Goal: Communication & Community: Answer question/provide support

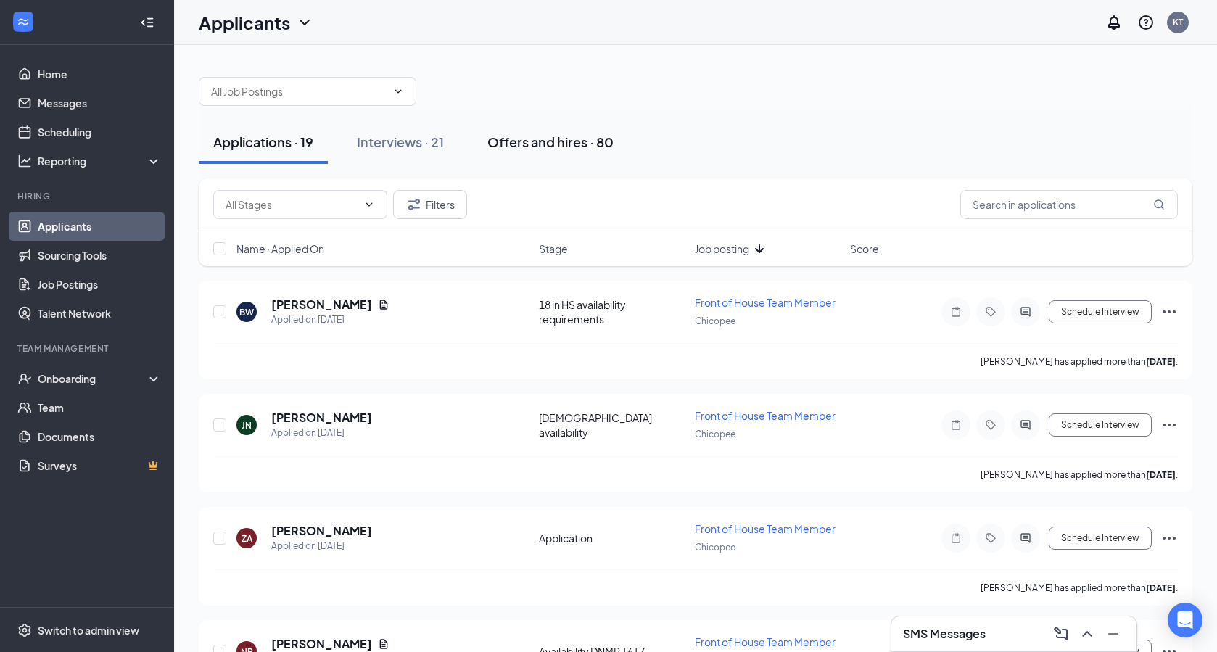
click at [545, 149] on div "Offers and hires · 80" at bounding box center [550, 142] width 126 height 18
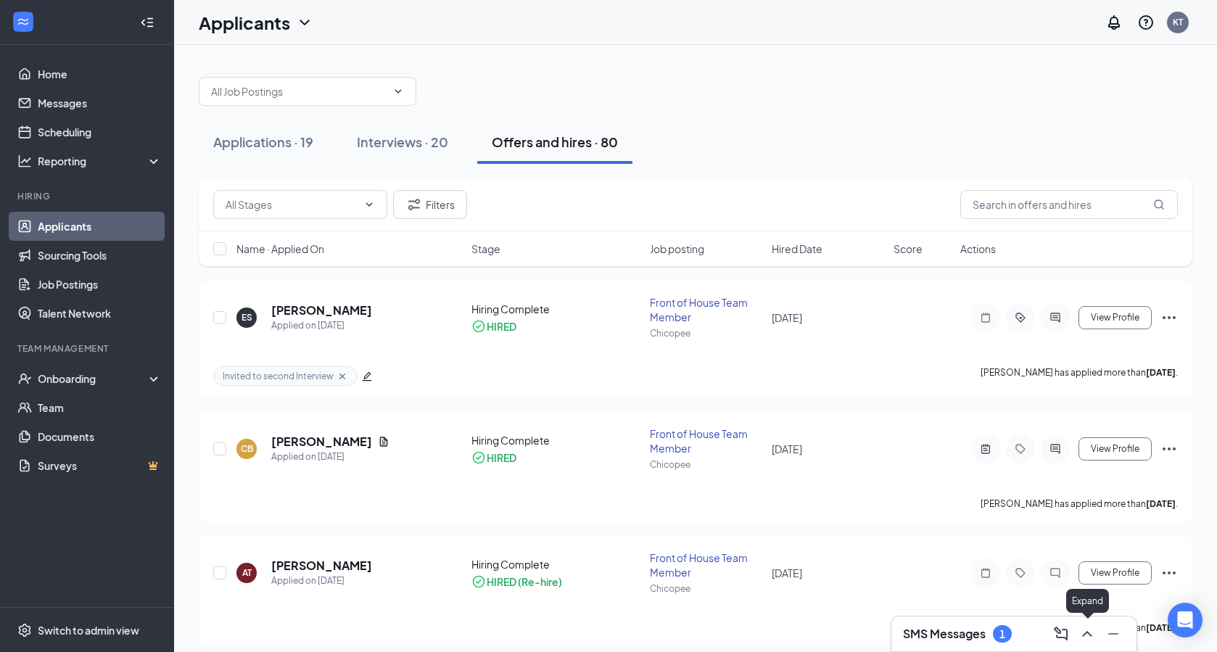
click at [1094, 633] on icon "ChevronUp" at bounding box center [1087, 633] width 17 height 17
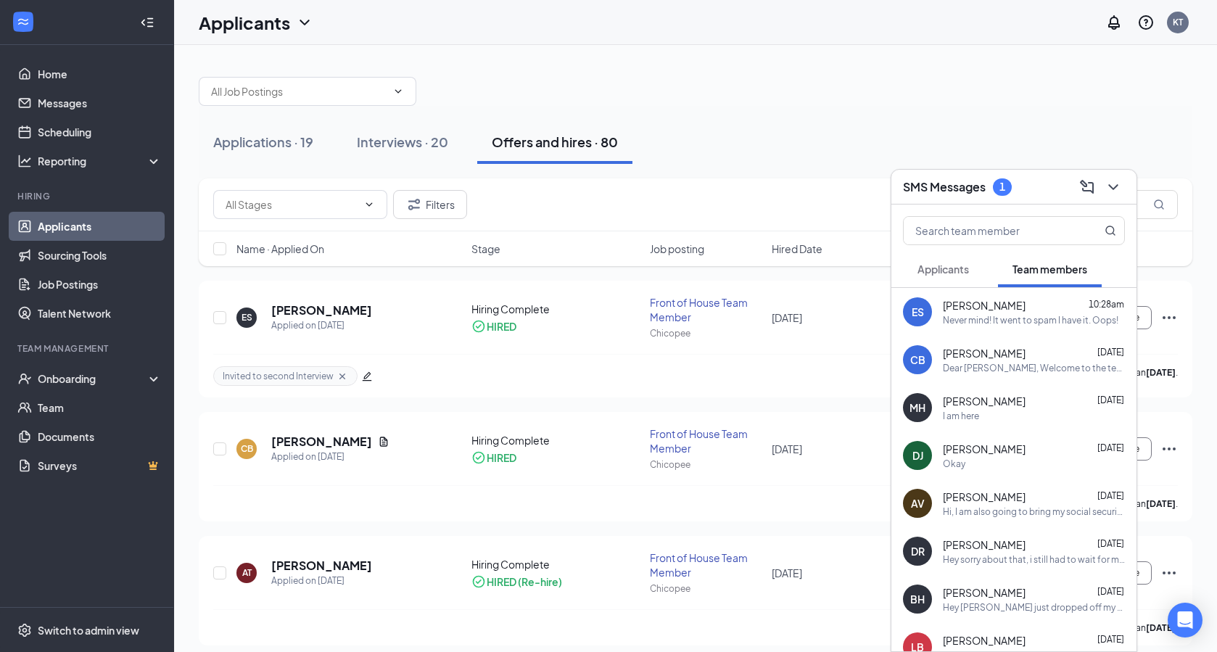
click at [946, 272] on span "Applicants" at bounding box center [944, 269] width 52 height 13
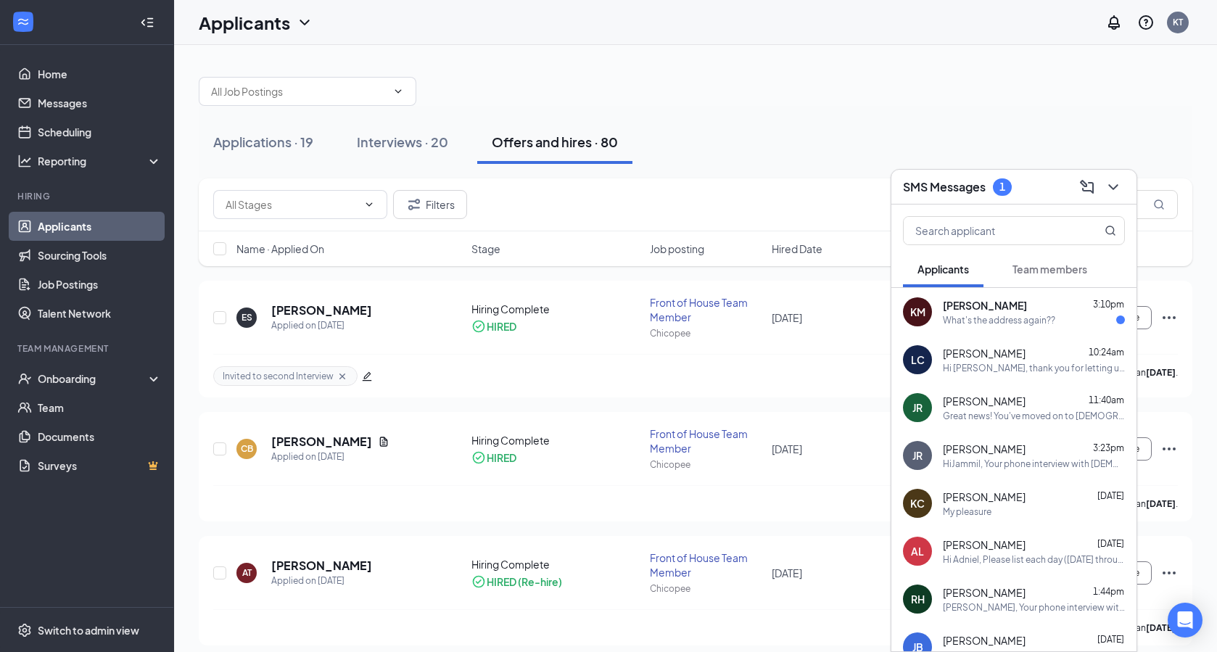
click at [1013, 318] on div "What's the address again??" at bounding box center [999, 320] width 112 height 12
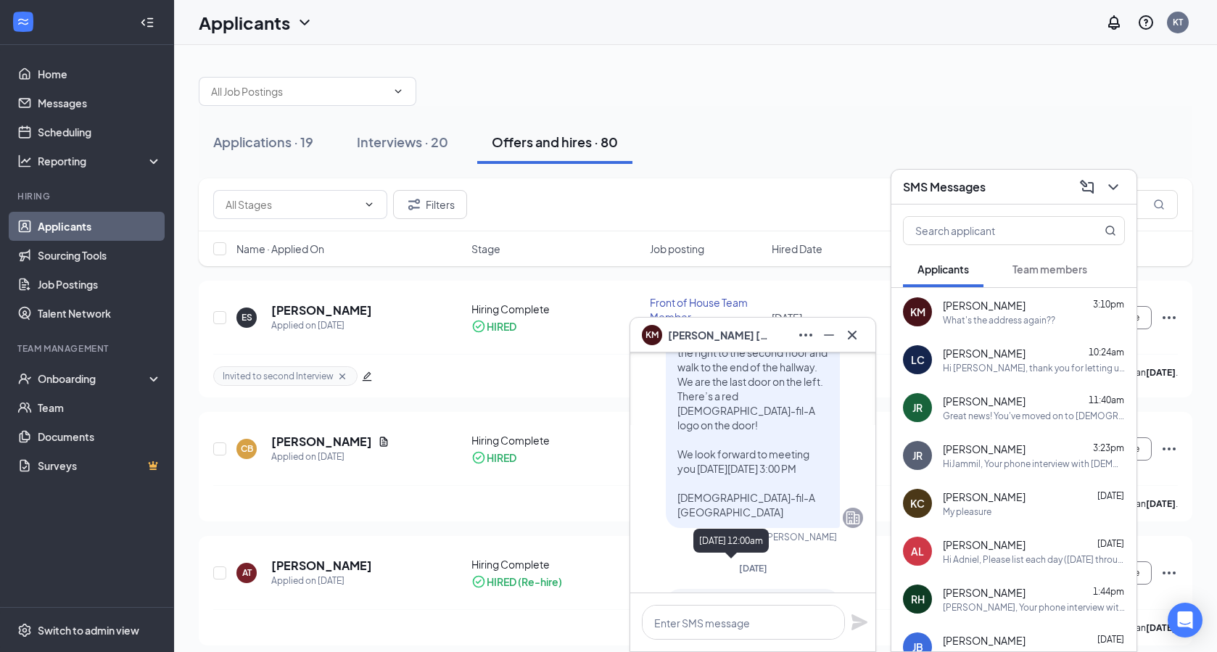
scroll to position [-1057, 0]
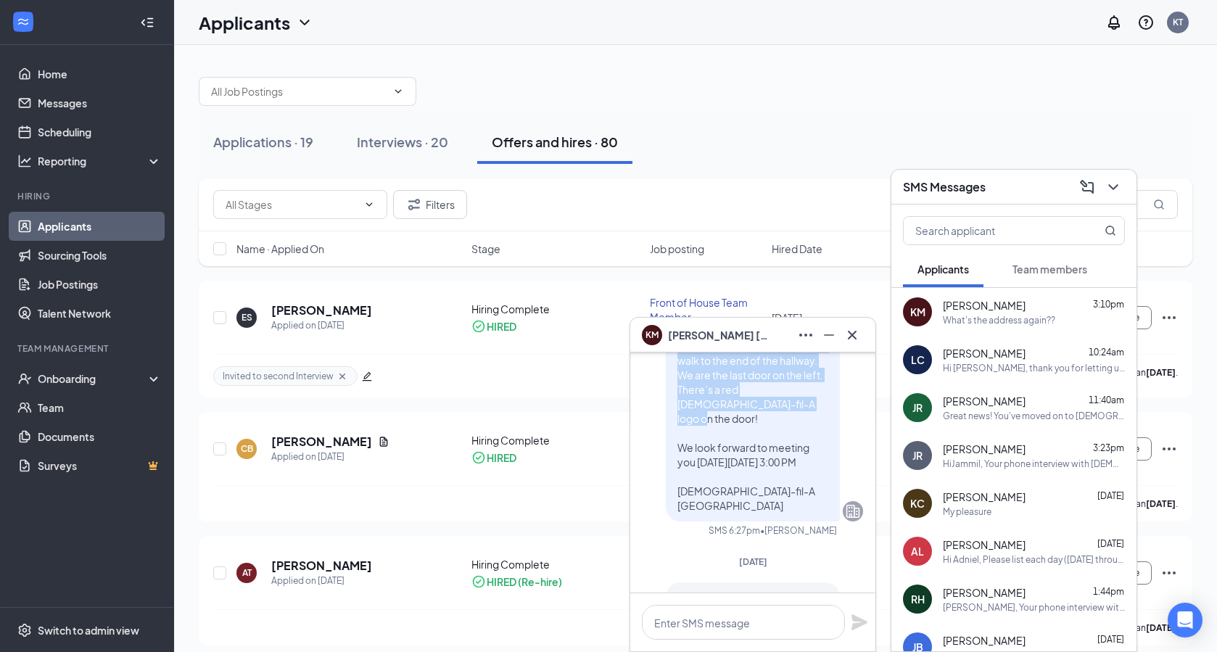
drag, startPoint x: 678, startPoint y: 407, endPoint x: 751, endPoint y: 421, distance: 73.8
click at [751, 421] on p "Thank you for confirming! Here is the address and directions to our off-site of…" at bounding box center [753, 295] width 151 height 435
copy span "Here is the address and directions to our off-site office: [STREET_ADDRESS]. Di…"
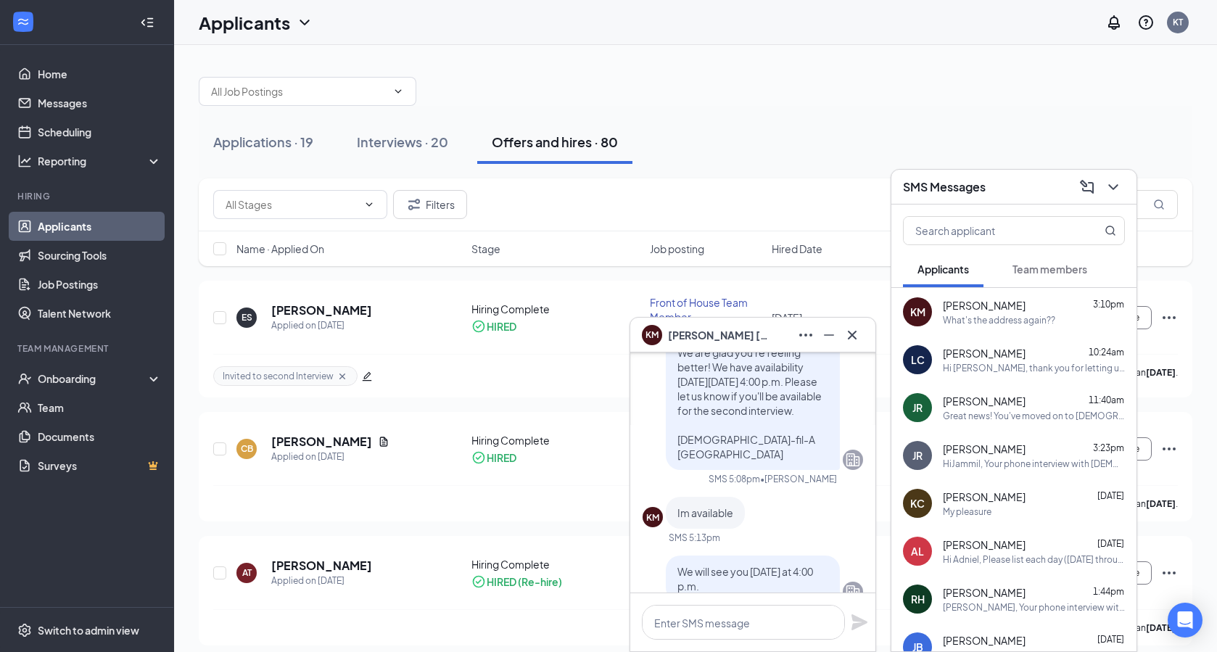
scroll to position [0, 0]
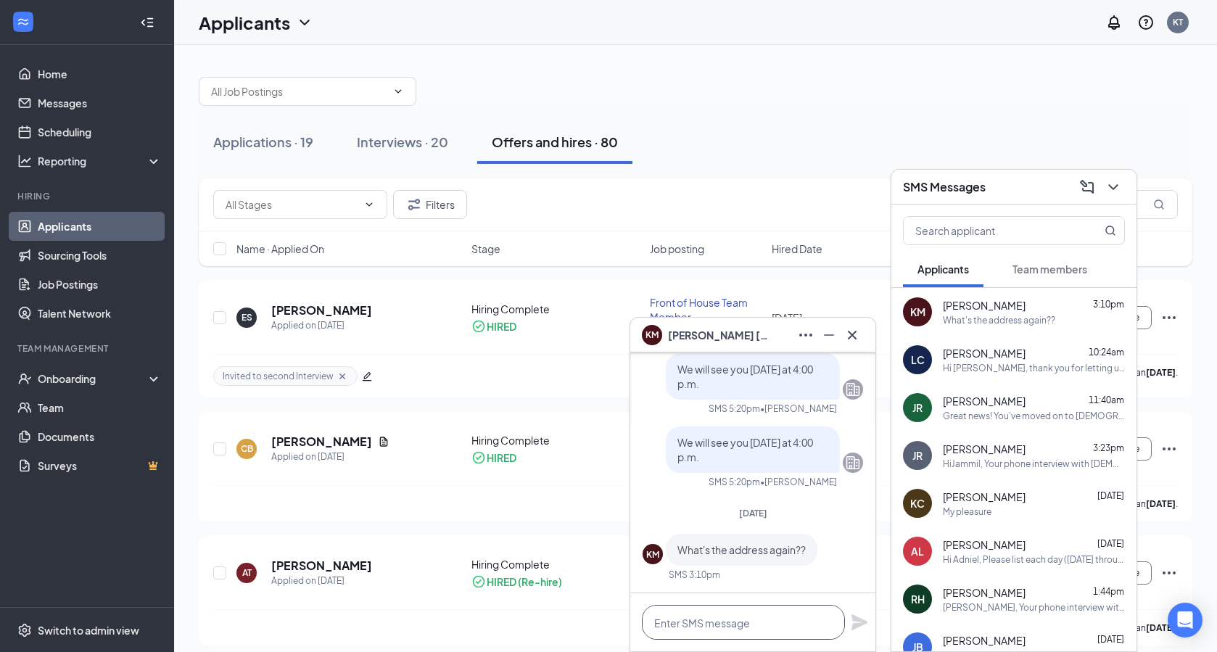
click at [708, 619] on textarea at bounding box center [743, 622] width 203 height 35
paste textarea "Here is the address and directions to our off-site office: [STREET_ADDRESS]. Di…"
type textarea "Here is the address and directions to our off-site office: [STREET_ADDRESS]. Di…"
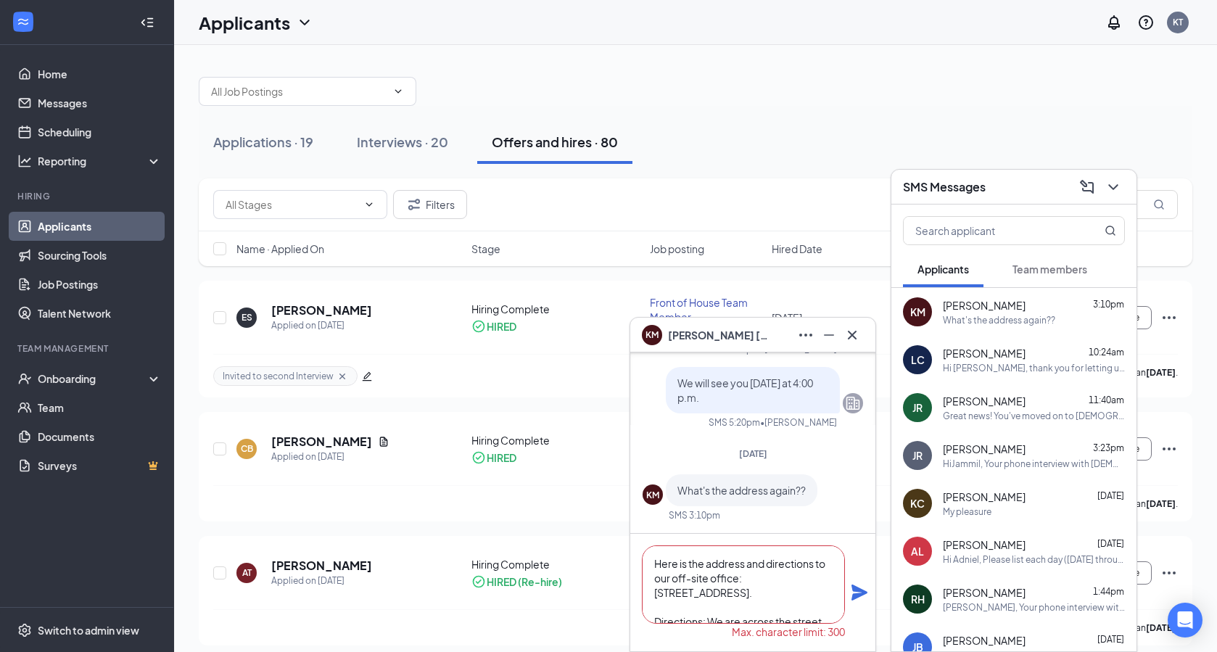
drag, startPoint x: 738, startPoint y: 620, endPoint x: 653, endPoint y: 418, distance: 219.8
click at [651, 546] on textarea "Here is the address and directions to our off-site office: [STREET_ADDRESS]. Di…" at bounding box center [743, 585] width 203 height 78
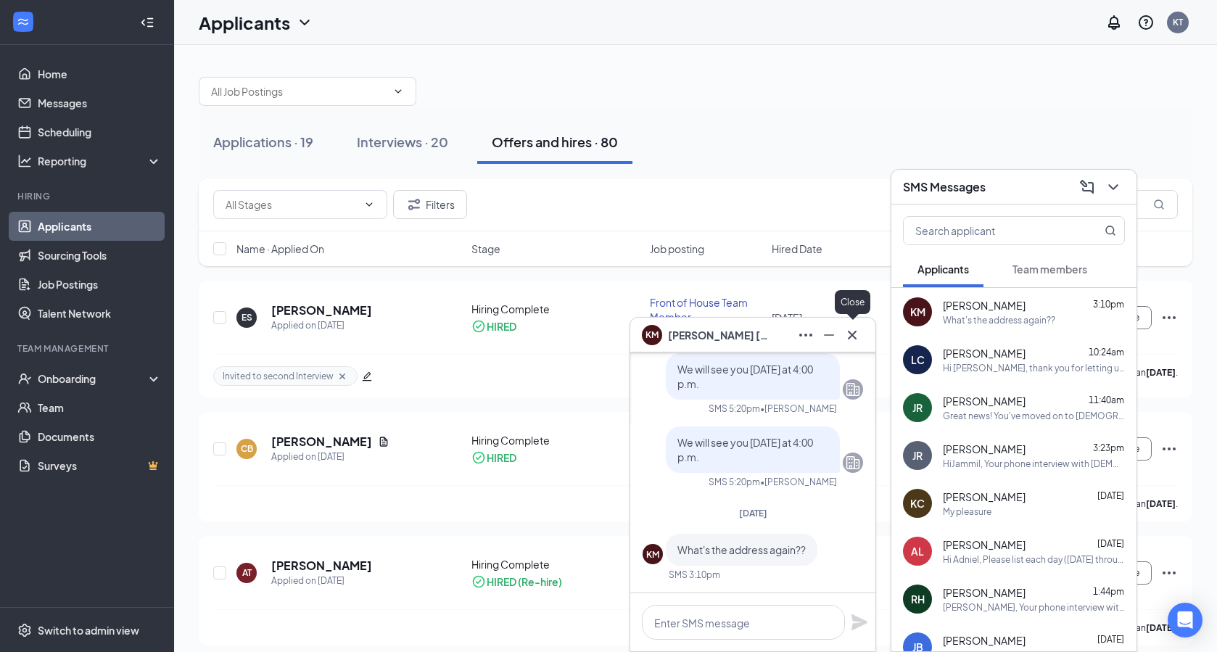
click at [855, 330] on icon "Cross" at bounding box center [852, 334] width 17 height 17
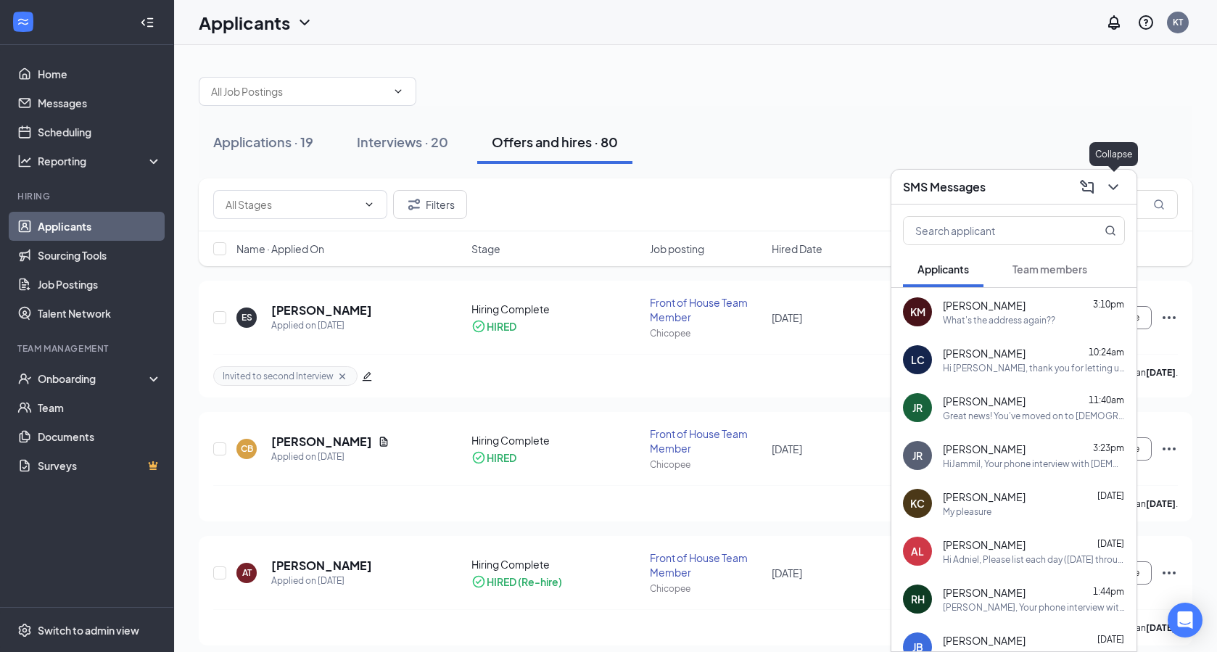
click at [1122, 192] on icon "ChevronDown" at bounding box center [1113, 186] width 17 height 17
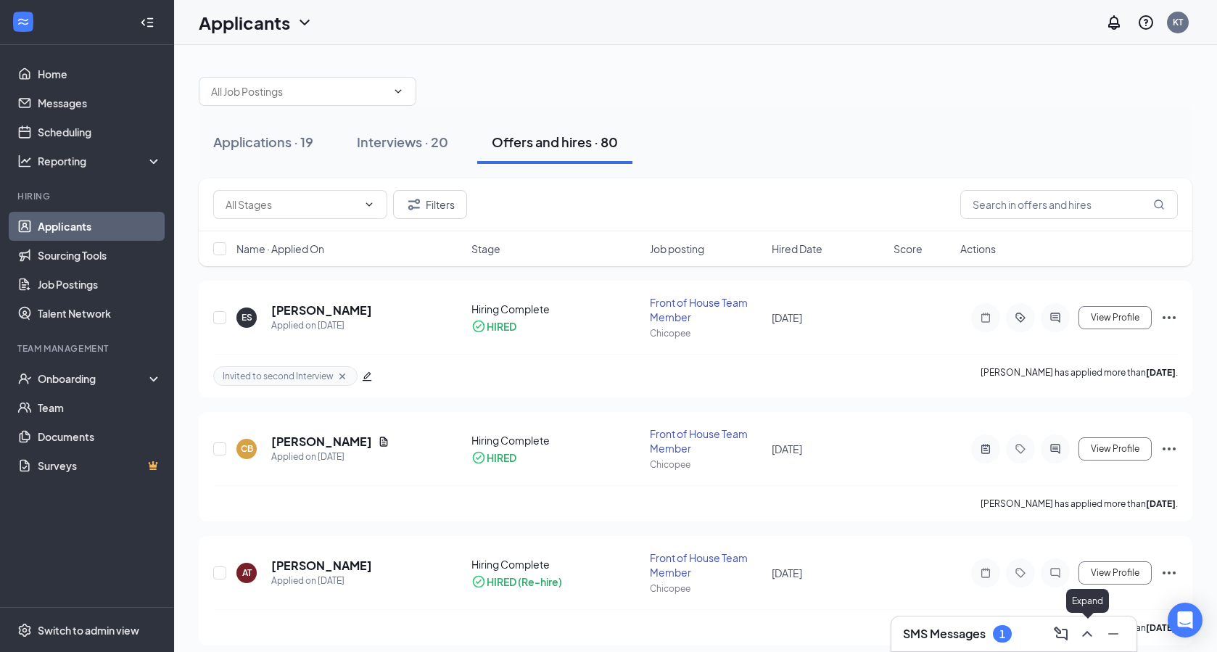
click at [1087, 637] on icon "ChevronUp" at bounding box center [1087, 633] width 17 height 17
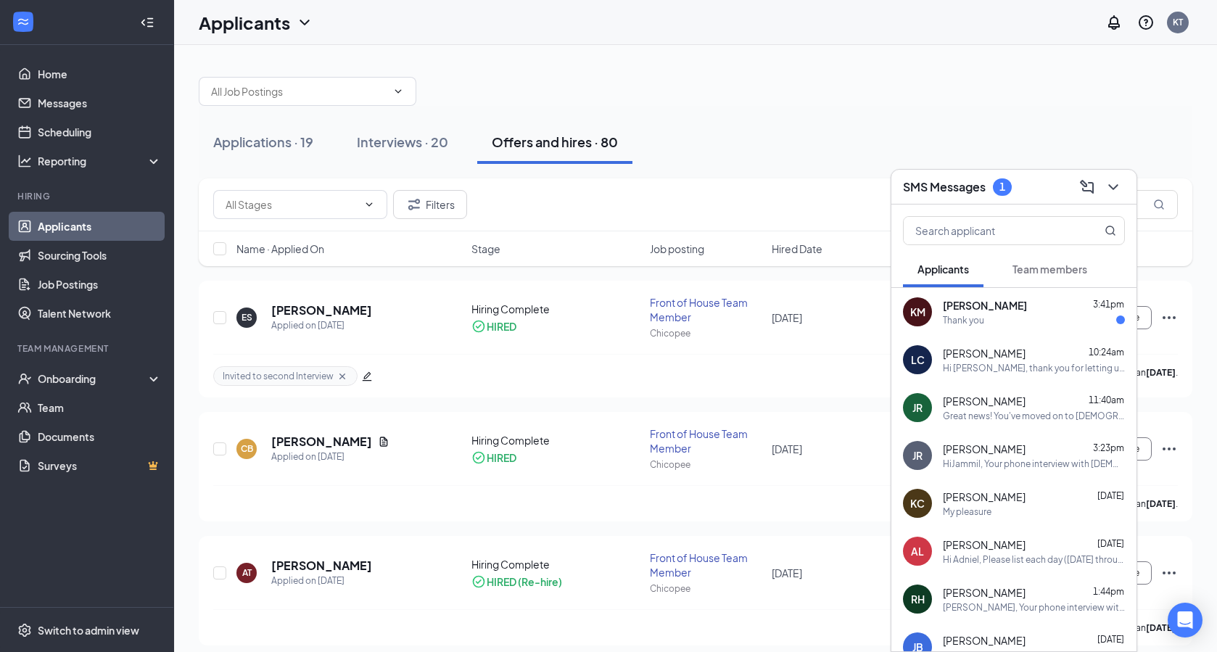
click at [1030, 323] on div "Thank you" at bounding box center [1034, 320] width 182 height 12
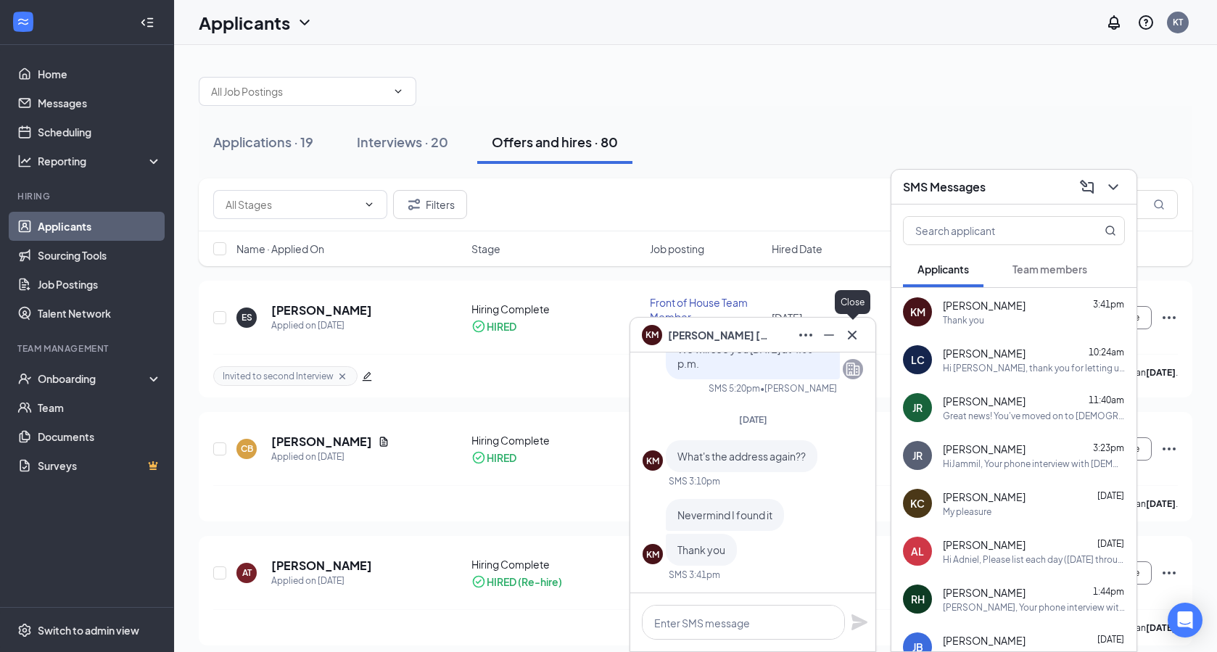
click at [852, 337] on icon "Cross" at bounding box center [852, 334] width 17 height 17
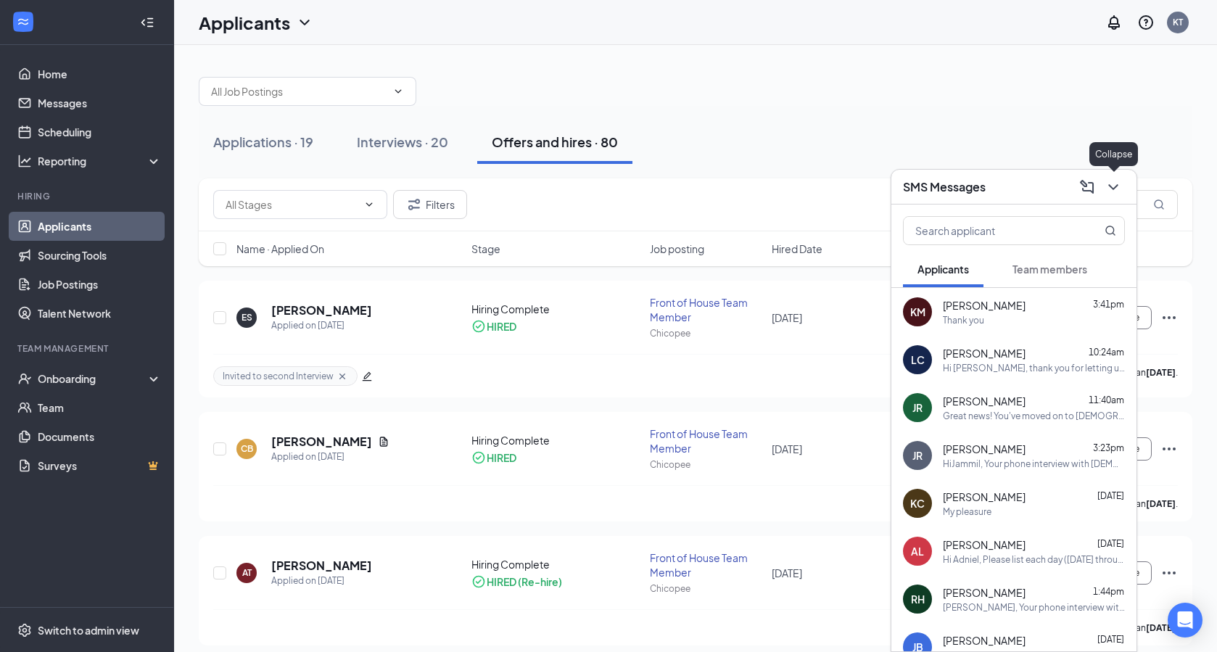
click at [1118, 197] on button at bounding box center [1113, 187] width 23 height 23
